Goal: Information Seeking & Learning: Stay updated

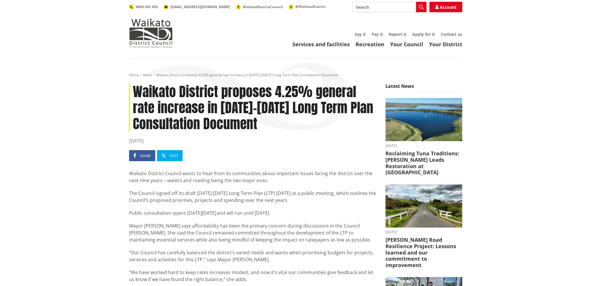
click at [294, 171] on p "Waikato District Council wants to hear from its communities about important iss…" at bounding box center [253, 177] width 248 height 14
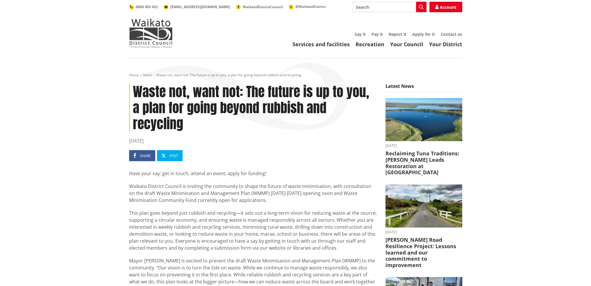
click at [278, 210] on p "This plan goes beyond just rubbish and recycling—it sets out a long-term vision…" at bounding box center [253, 230] width 248 height 42
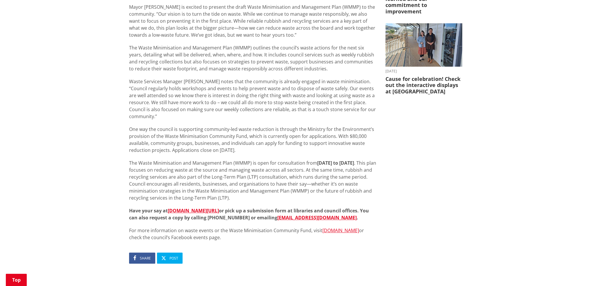
scroll to position [174, 0]
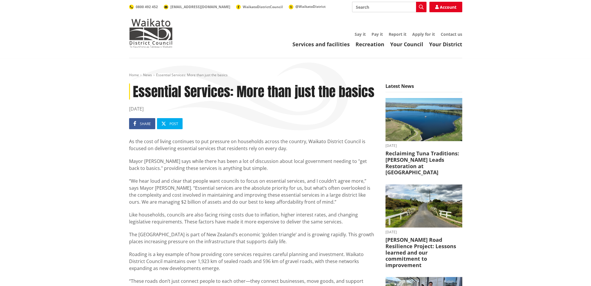
click at [311, 171] on p "Mayor [PERSON_NAME] says while there has been a lot of discussion about local g…" at bounding box center [253, 164] width 248 height 14
